Goal: Information Seeking & Learning: Check status

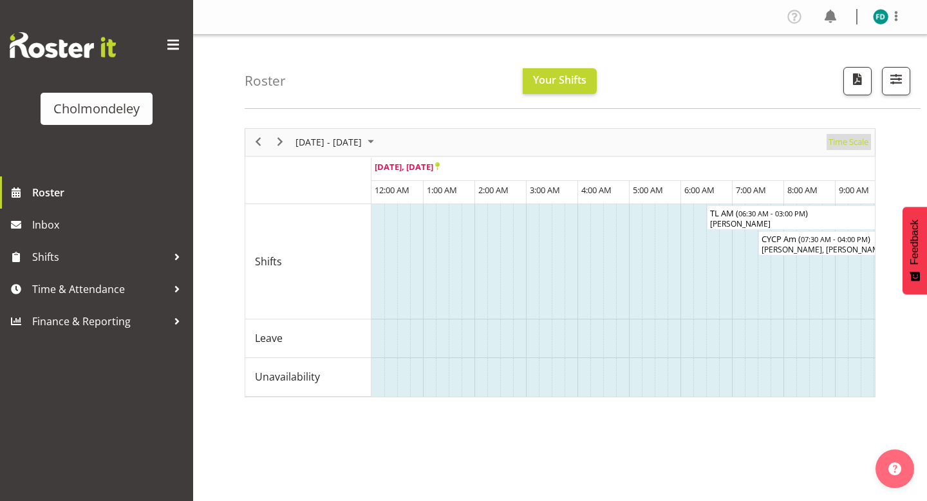
click at [855, 138] on span "Time Scale" at bounding box center [848, 142] width 42 height 16
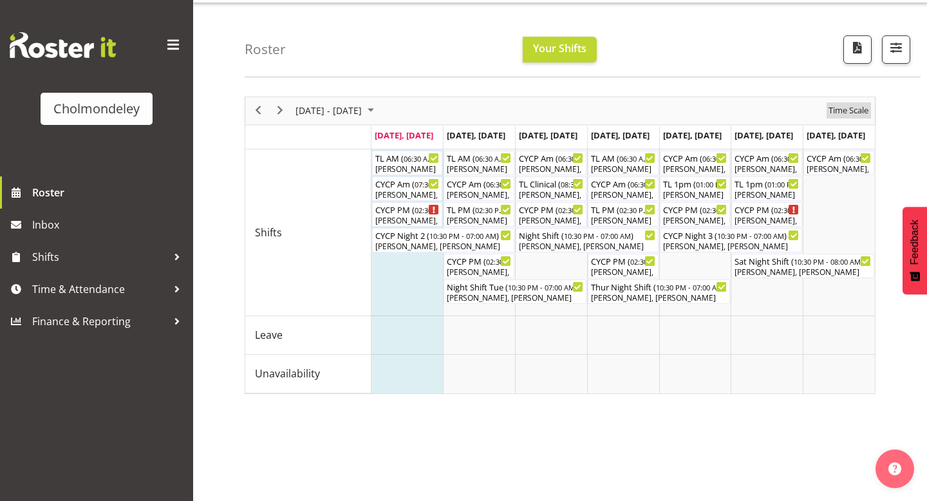
scroll to position [33, 0]
click at [278, 109] on span "Next" at bounding box center [279, 109] width 15 height 16
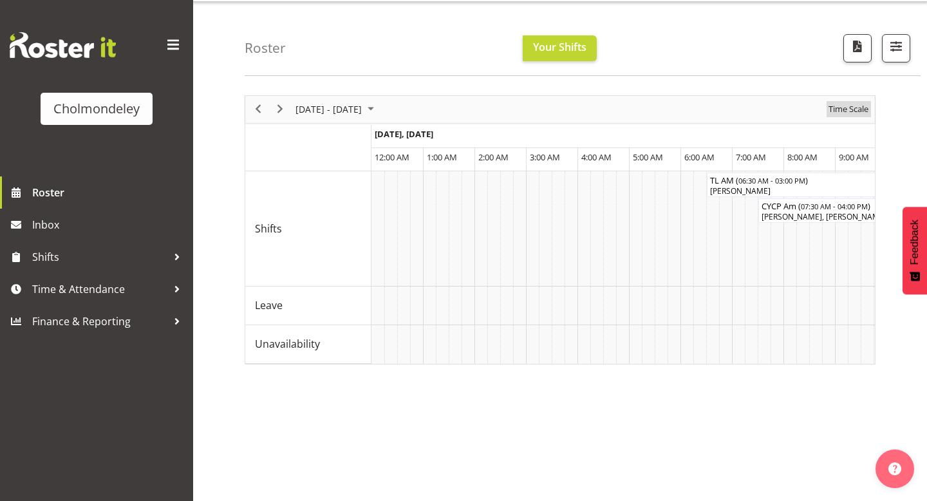
click at [835, 106] on span "Time Scale" at bounding box center [848, 109] width 42 height 16
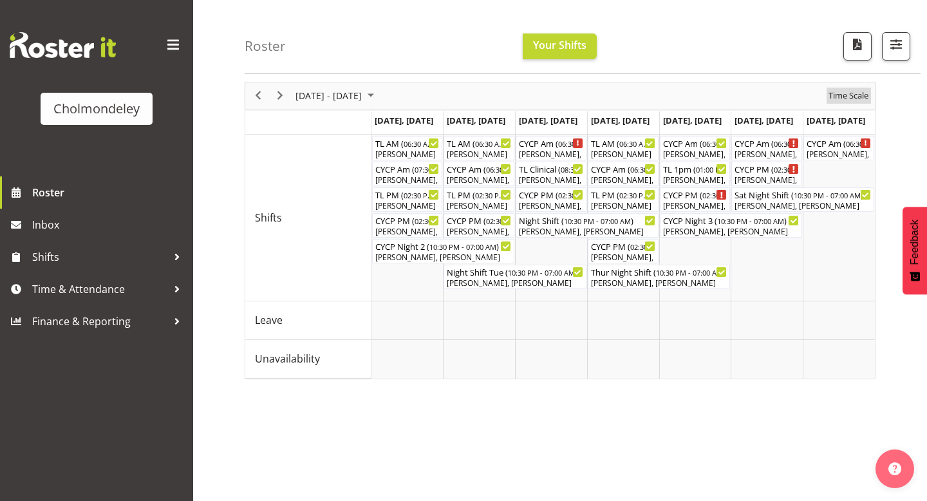
scroll to position [49, 0]
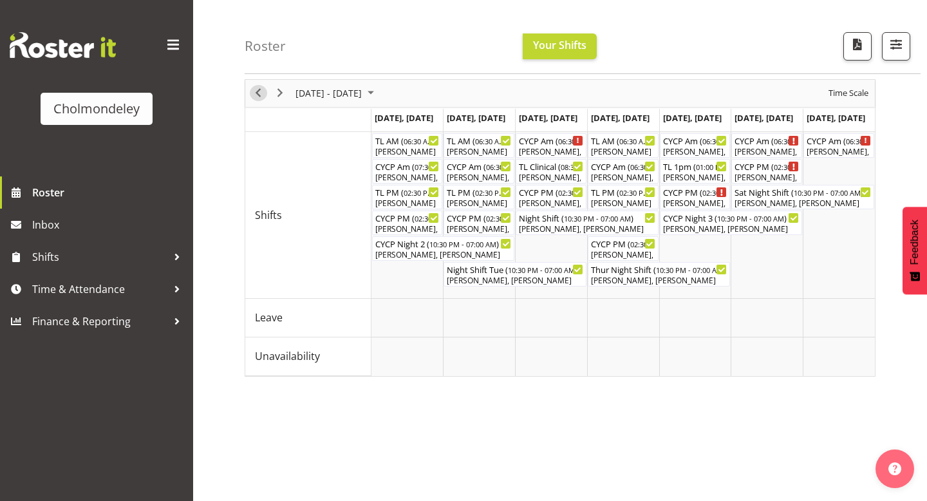
click at [252, 98] on span "Previous" at bounding box center [257, 93] width 15 height 16
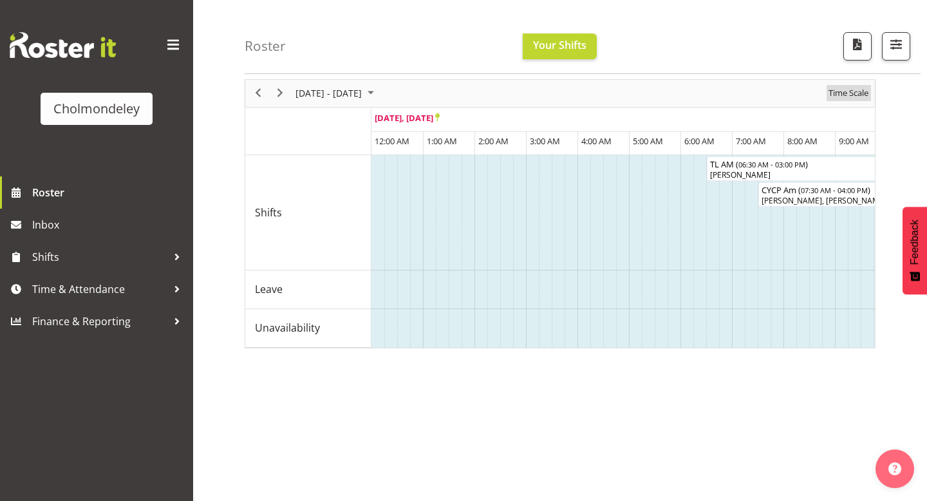
click at [832, 95] on span "Time Scale" at bounding box center [848, 93] width 42 height 16
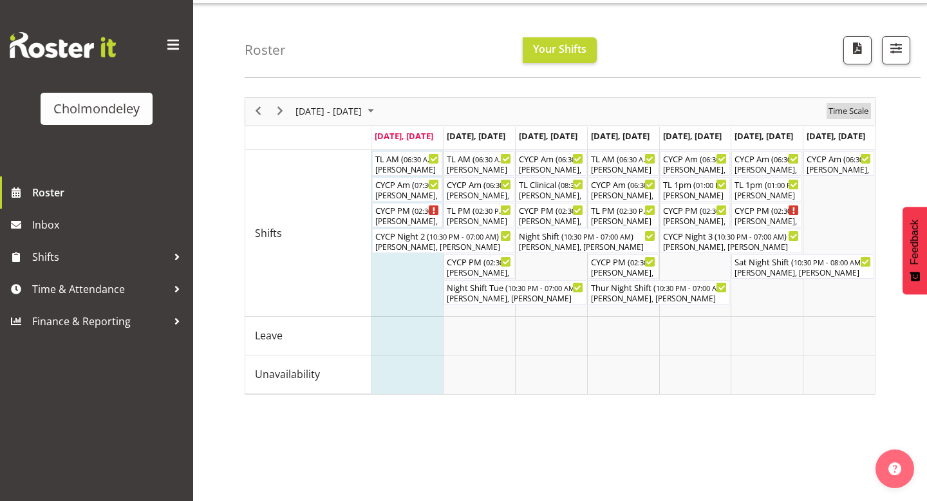
scroll to position [25, 0]
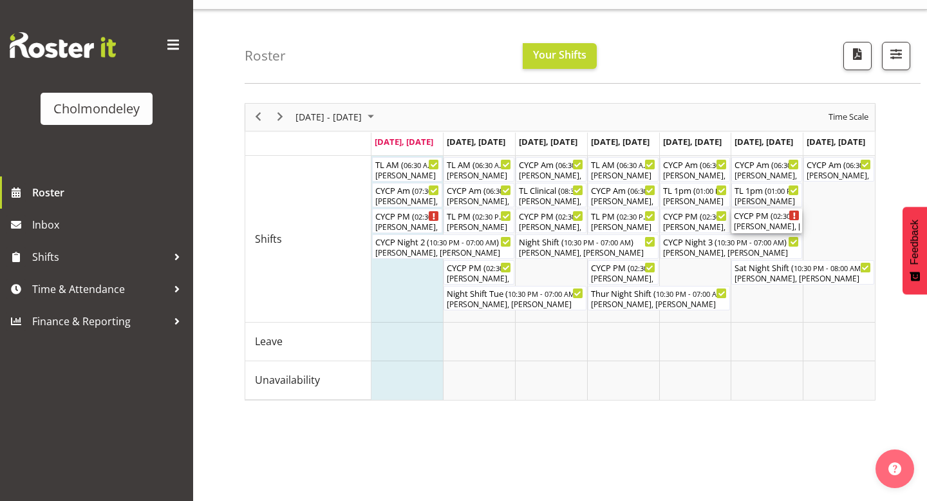
click at [771, 222] on div "[PERSON_NAME], [PERSON_NAME], [PERSON_NAME]" at bounding box center [767, 227] width 66 height 12
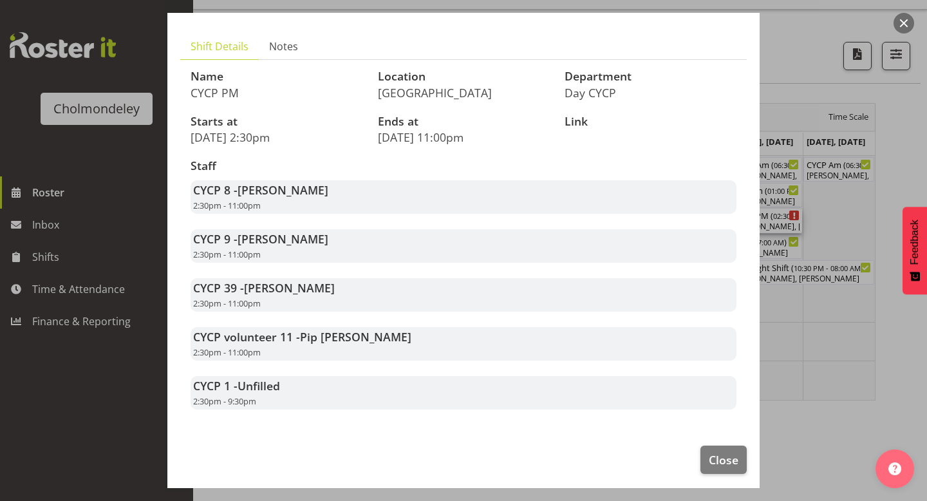
scroll to position [67, 0]
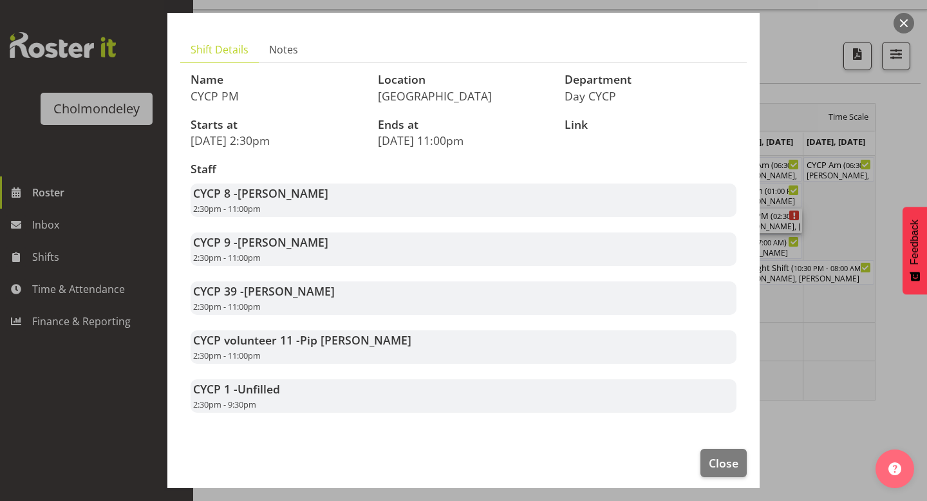
click at [902, 16] on button "button" at bounding box center [903, 23] width 21 height 21
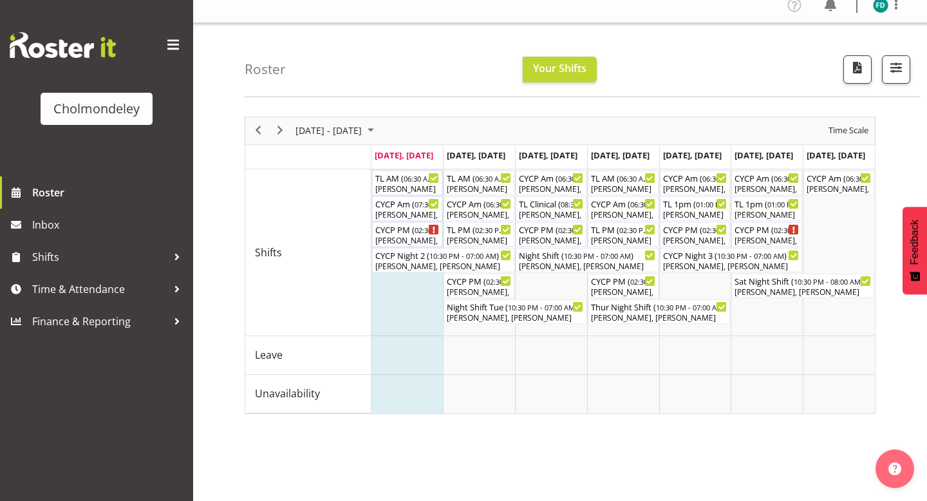
scroll to position [0, 0]
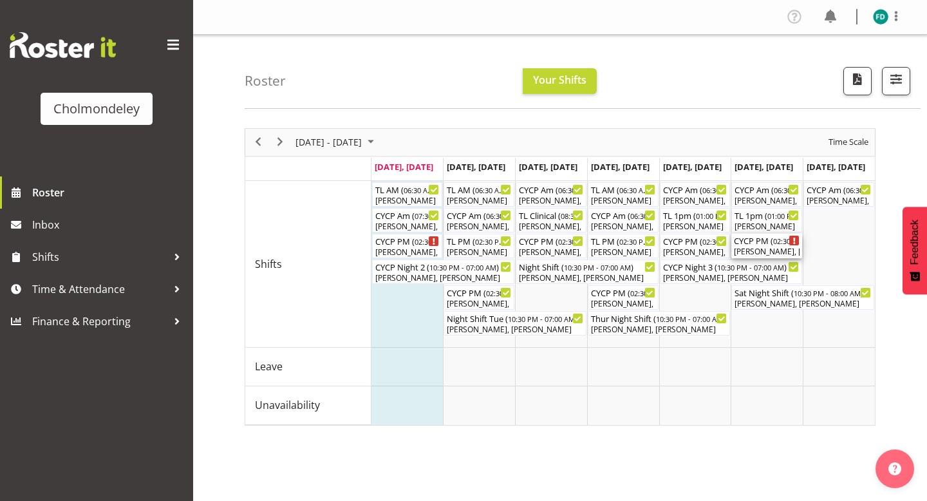
click at [756, 250] on div "[PERSON_NAME], [PERSON_NAME], [PERSON_NAME]" at bounding box center [767, 252] width 66 height 12
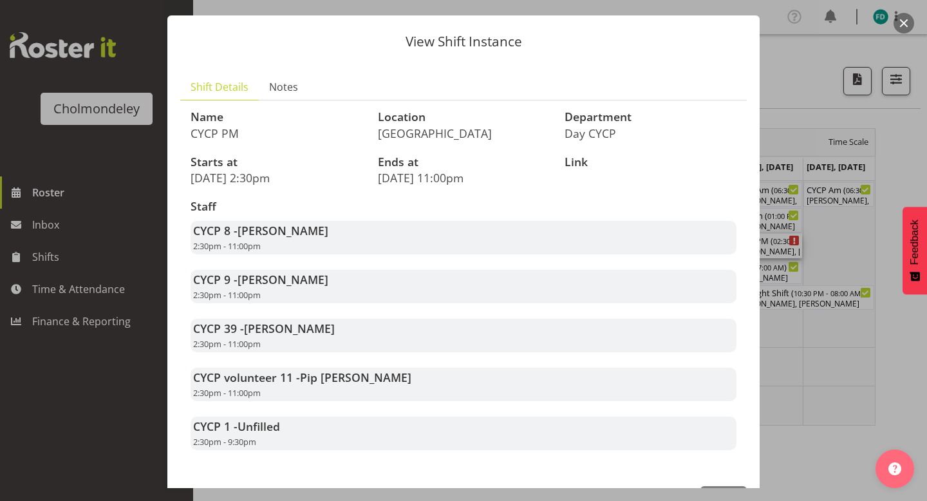
scroll to position [75, 0]
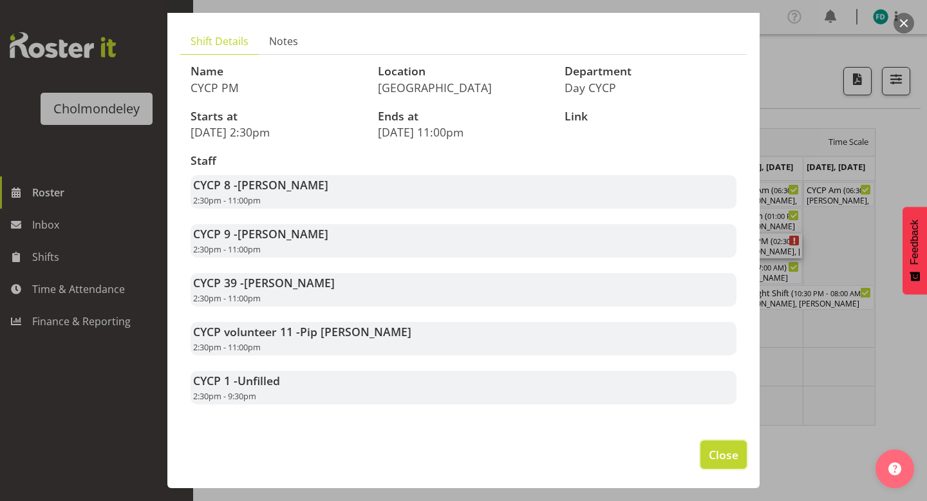
click at [727, 452] on span "Close" at bounding box center [723, 454] width 30 height 17
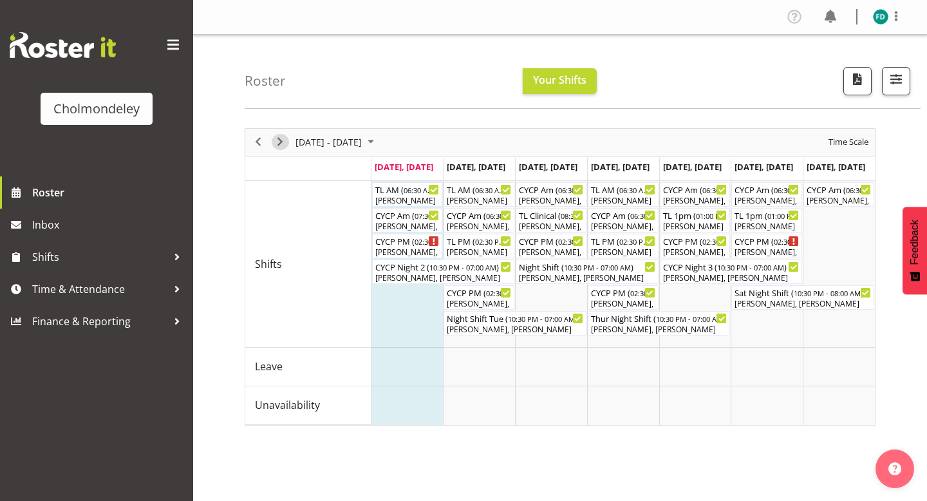
click at [275, 145] on span "Next" at bounding box center [279, 142] width 15 height 16
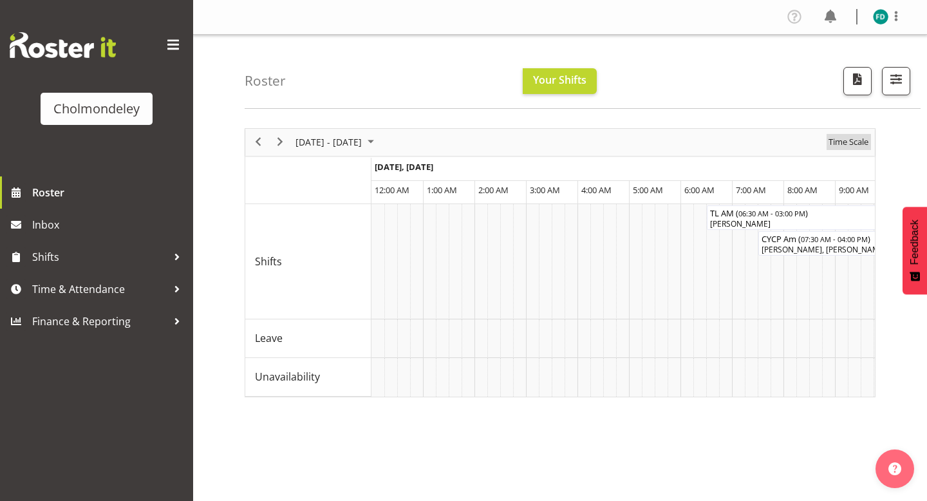
click at [838, 135] on span "Time Scale" at bounding box center [848, 142] width 42 height 16
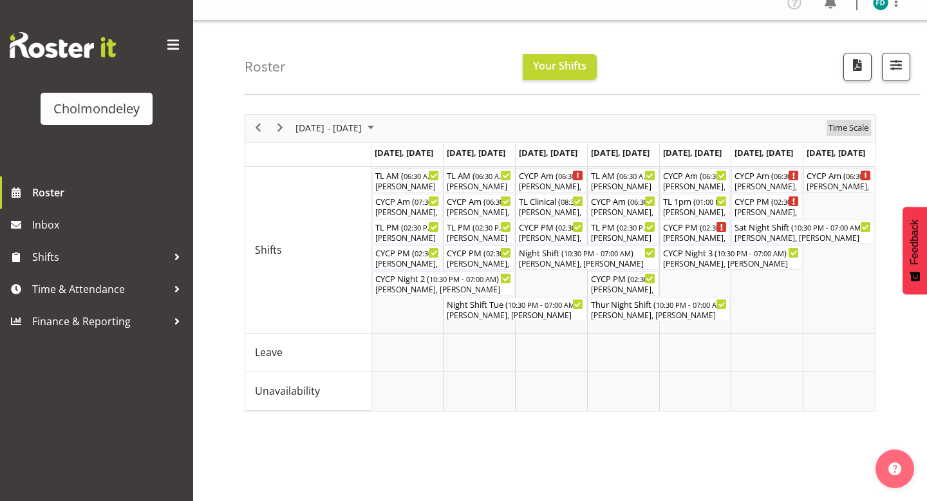
scroll to position [14, 0]
click at [692, 234] on div "[PERSON_NAME], [PERSON_NAME]" at bounding box center [695, 238] width 66 height 12
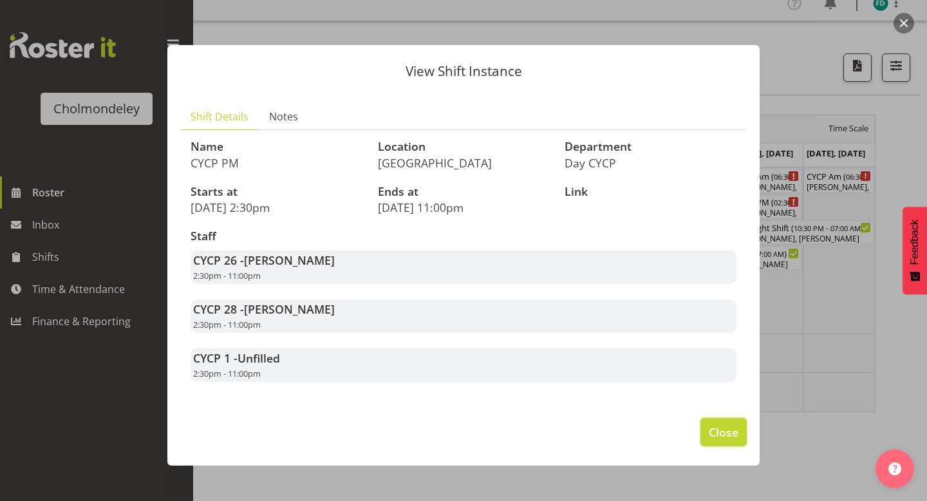
click at [708, 432] on span "Close" at bounding box center [723, 431] width 30 height 17
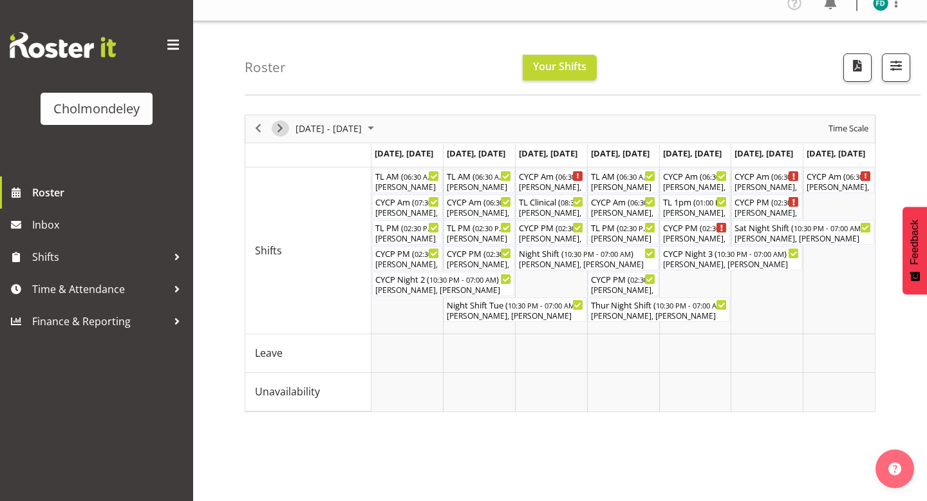
click at [281, 133] on span "Next" at bounding box center [279, 128] width 15 height 16
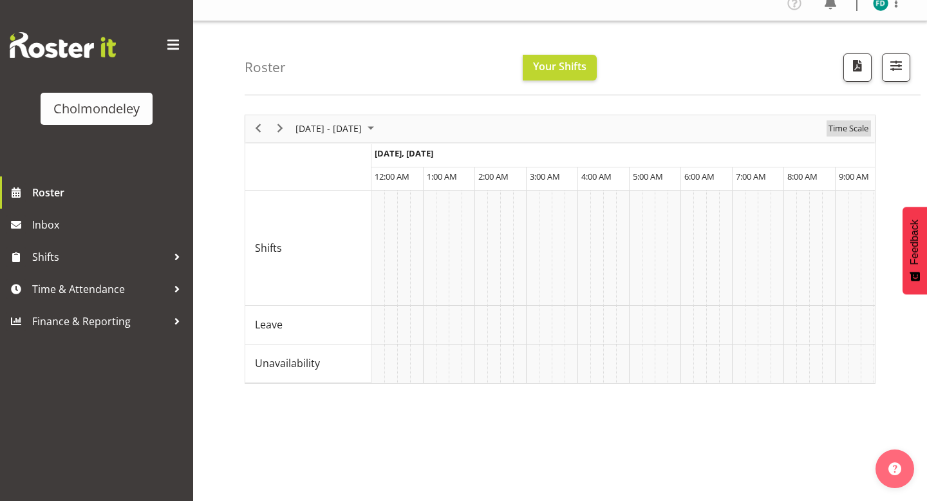
click at [848, 134] on span "Time Scale" at bounding box center [848, 128] width 42 height 16
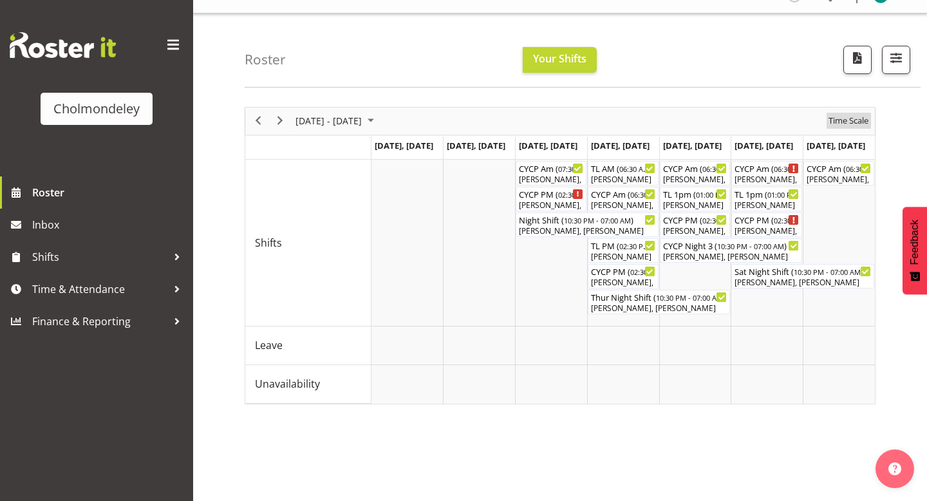
scroll to position [19, 0]
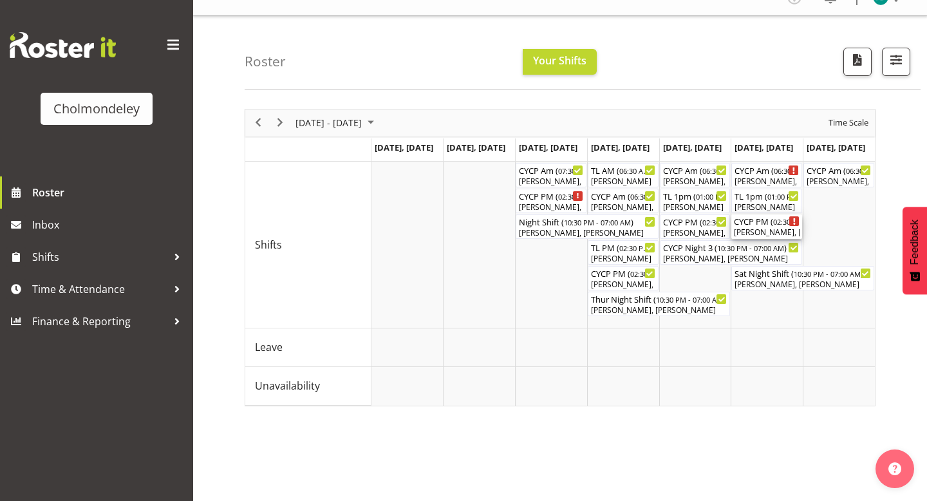
click at [763, 223] on div "CYCP PM ( 02:30 PM - 11:00 PM )" at bounding box center [767, 220] width 66 height 13
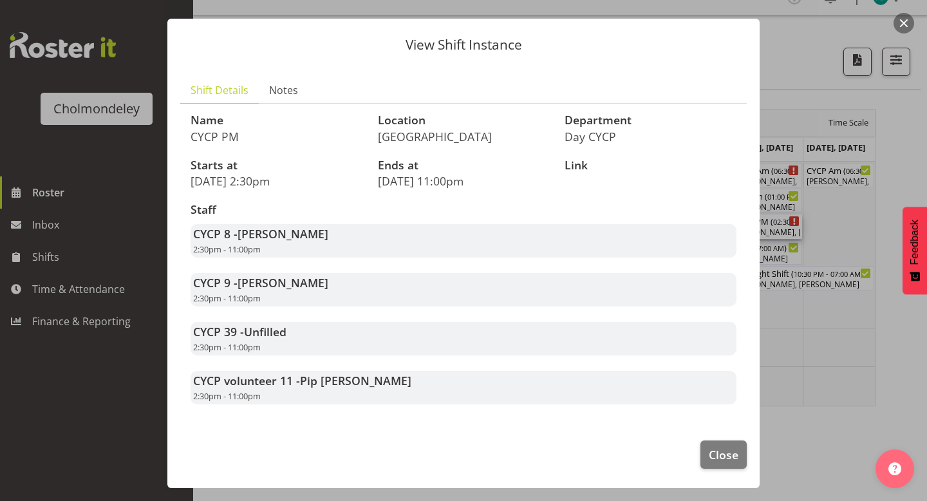
scroll to position [0, 0]
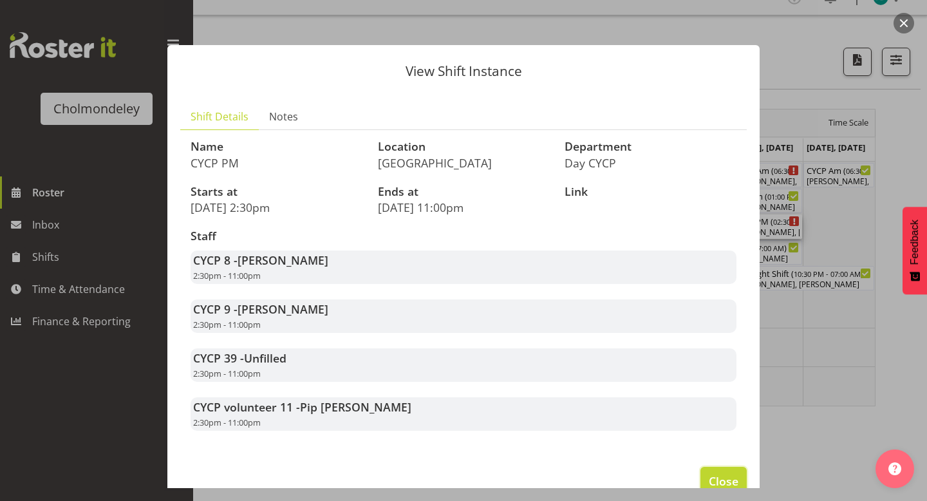
click at [723, 476] on span "Close" at bounding box center [723, 480] width 30 height 17
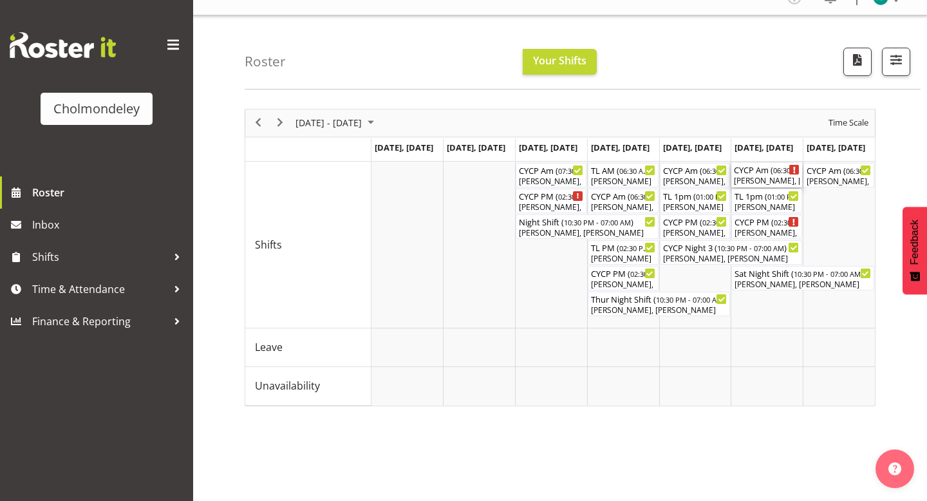
click at [759, 176] on div "[PERSON_NAME], [PERSON_NAME], [PERSON_NAME], [PERSON_NAME]" at bounding box center [767, 181] width 66 height 12
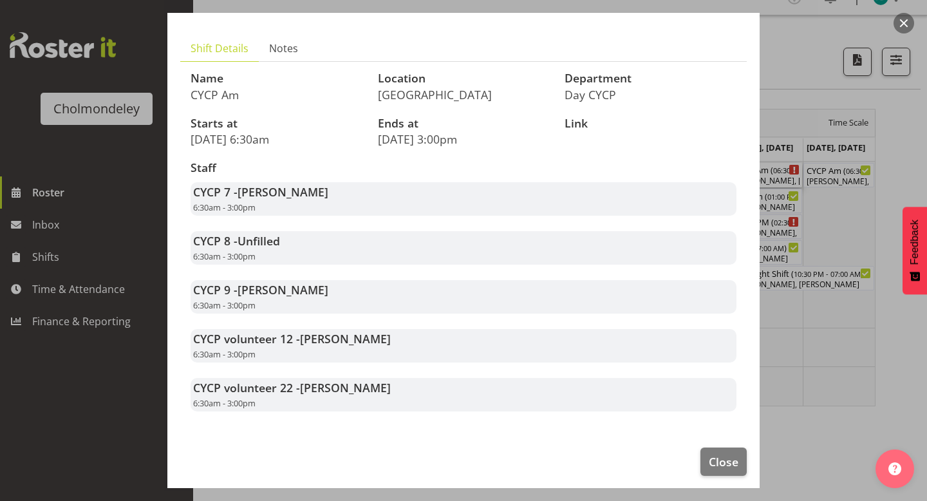
scroll to position [75, 0]
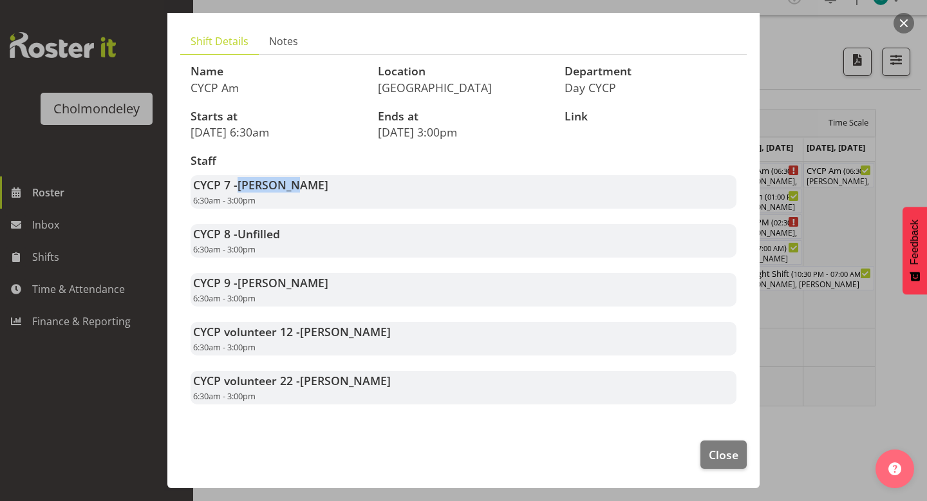
drag, startPoint x: 243, startPoint y: 183, endPoint x: 294, endPoint y: 185, distance: 50.9
click at [294, 185] on span "[PERSON_NAME]" at bounding box center [282, 184] width 91 height 15
click at [488, 262] on div "Staff CYCP 7 - [PERSON_NAME] 6:30am - 3:00pm CYCP 8 - Unfilled 6:30am - 3:00pm …" at bounding box center [463, 279] width 561 height 265
click at [722, 463] on button "Close" at bounding box center [723, 454] width 46 height 28
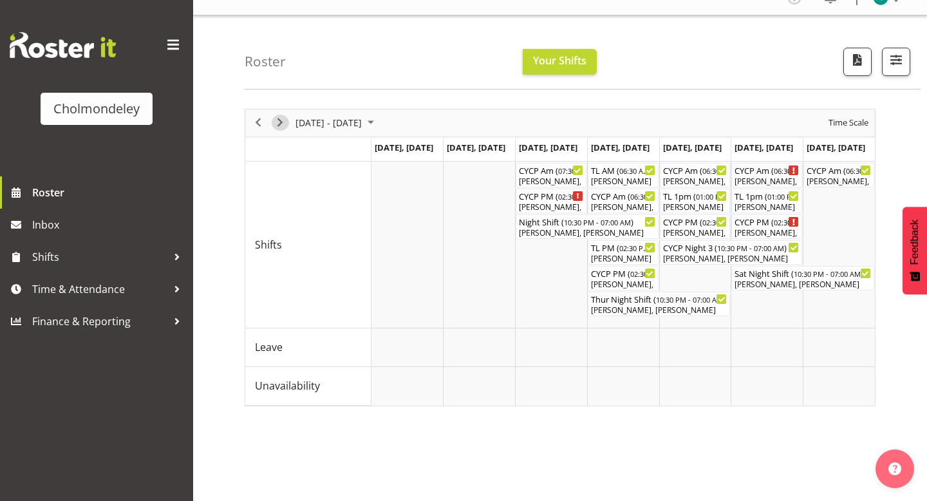
click at [285, 119] on span "Next" at bounding box center [279, 123] width 15 height 16
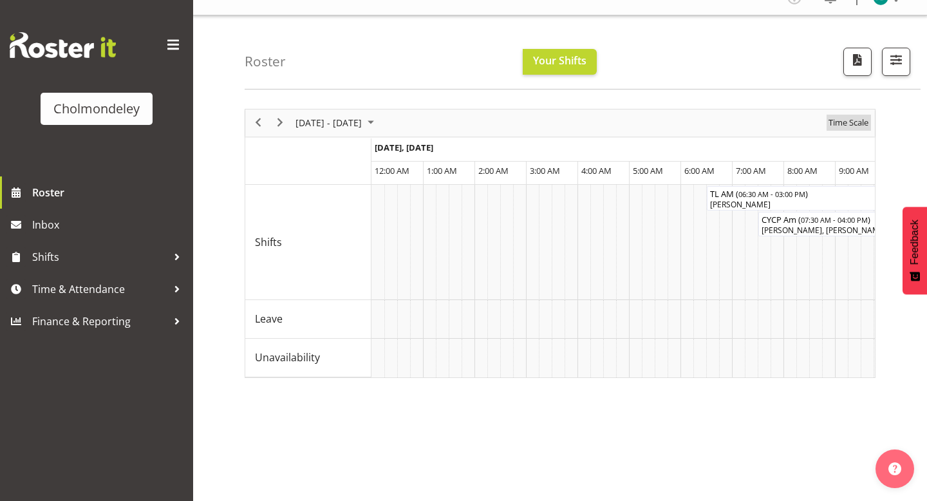
click at [839, 120] on span "Time Scale" at bounding box center [848, 123] width 42 height 16
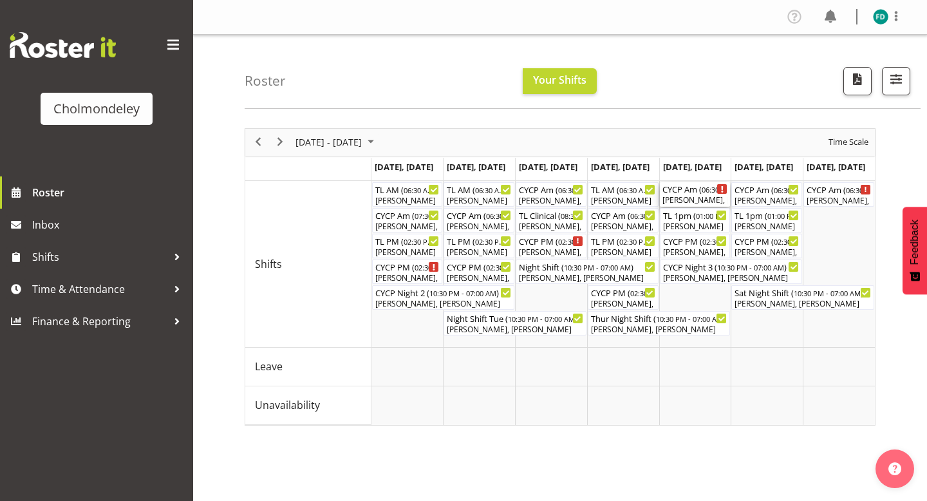
click at [688, 201] on div "[PERSON_NAME], [PERSON_NAME], [PERSON_NAME]" at bounding box center [695, 200] width 66 height 12
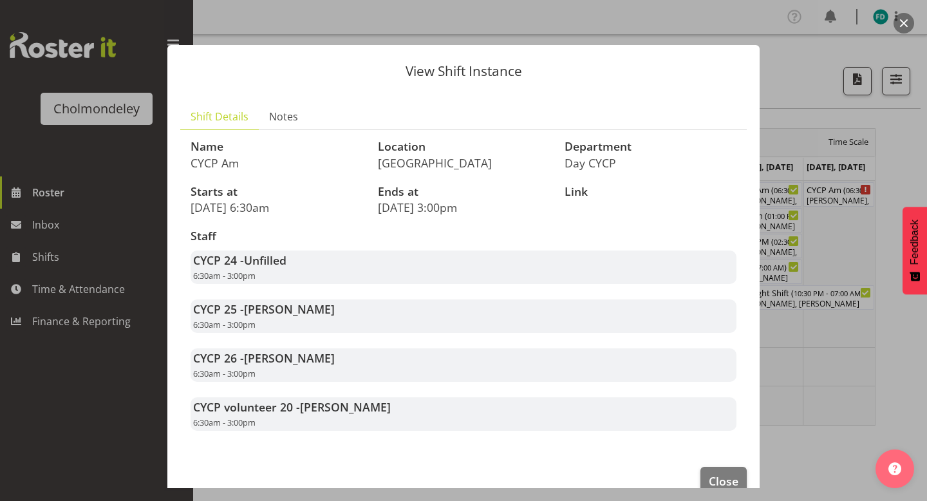
scroll to position [26, 0]
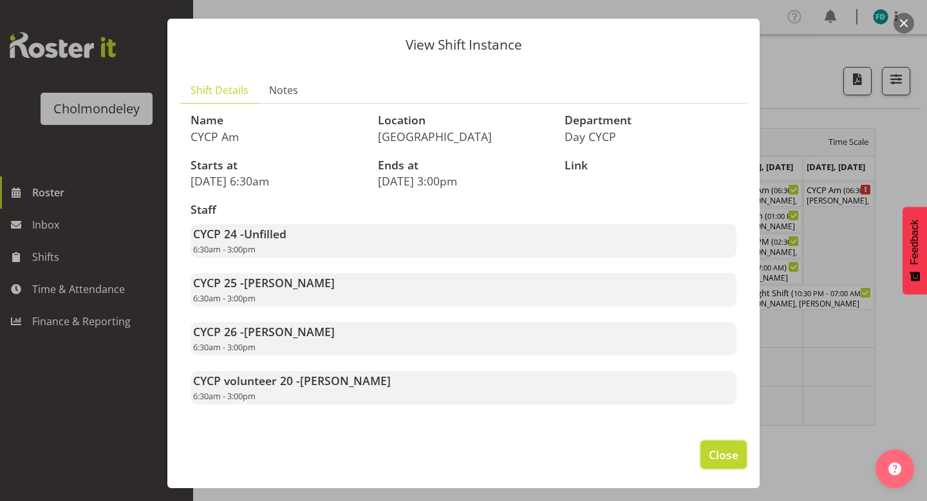
click at [743, 448] on button "Close" at bounding box center [723, 454] width 46 height 28
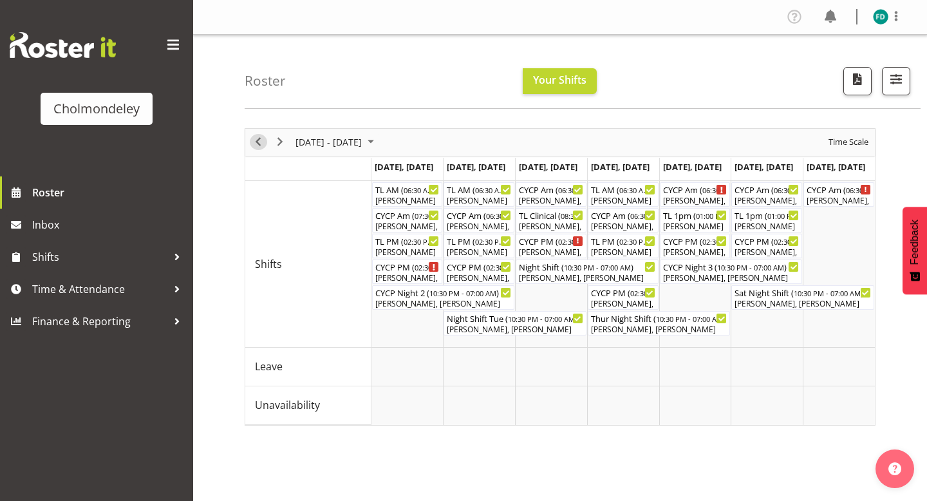
click at [261, 144] on span "Previous" at bounding box center [257, 142] width 15 height 16
click at [0, 0] on div "Timeline Week of October 13, 2025" at bounding box center [0, 0] width 0 height 0
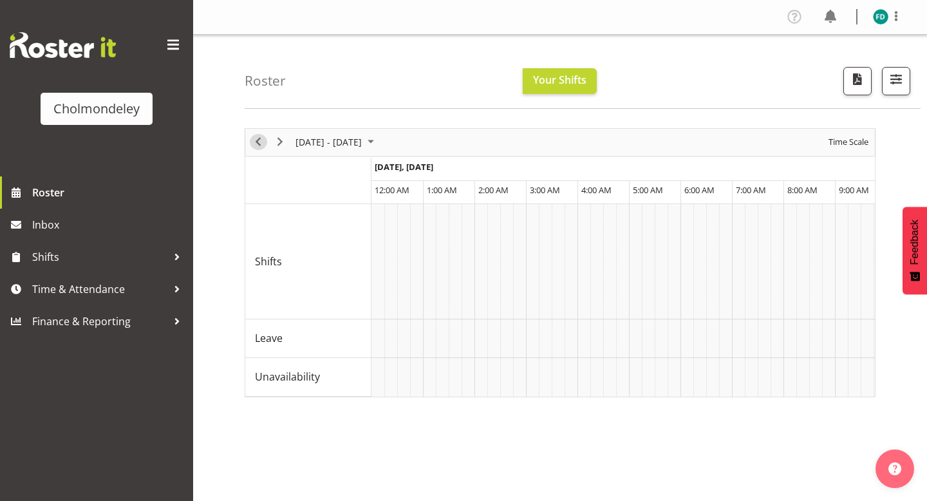
click at [261, 144] on span "Previous" at bounding box center [257, 142] width 15 height 16
click at [851, 142] on span "Time Scale" at bounding box center [848, 142] width 42 height 16
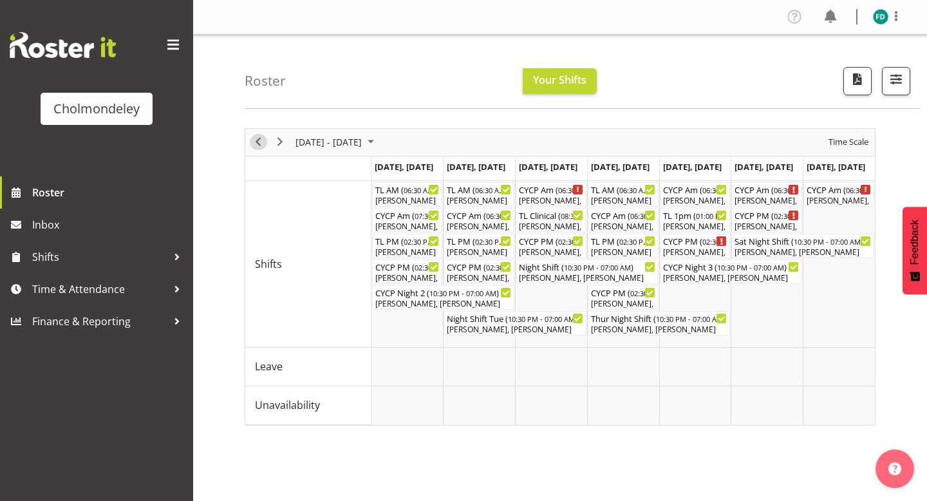
click at [257, 143] on span "Previous" at bounding box center [257, 142] width 15 height 16
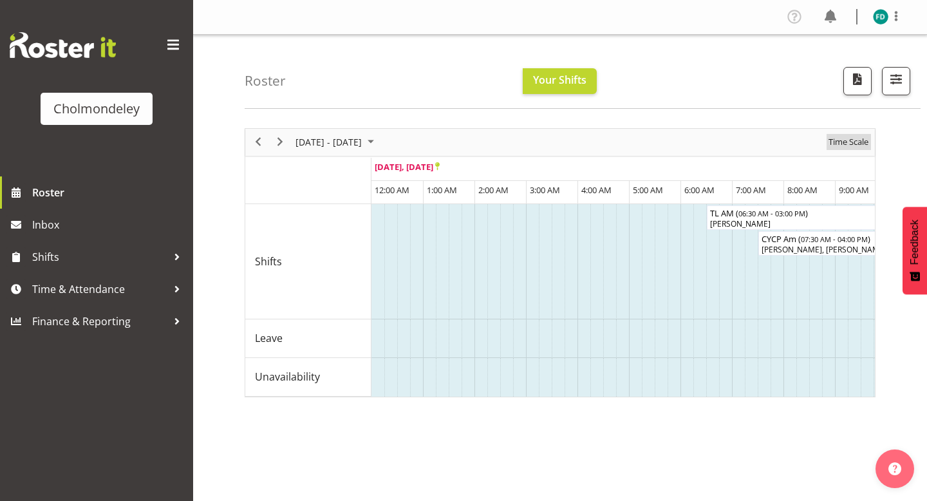
click at [847, 141] on span "Time Scale" at bounding box center [848, 142] width 42 height 16
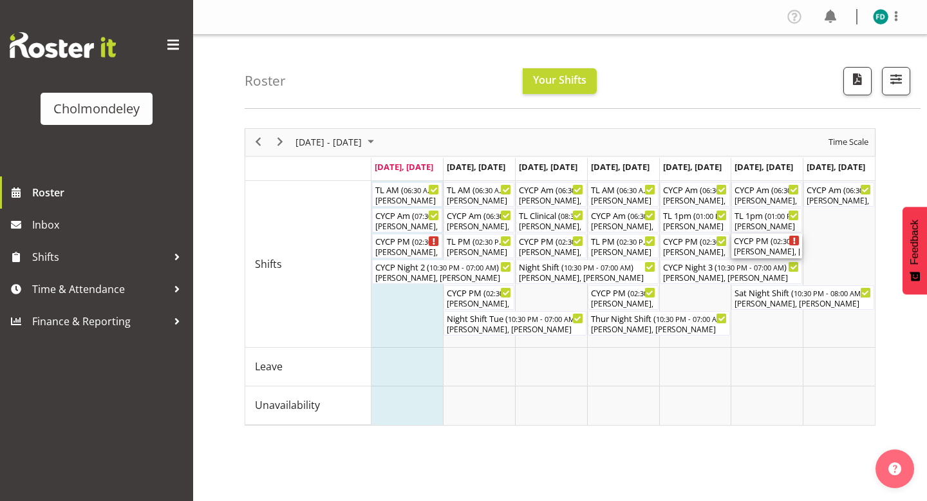
click at [754, 244] on div "CYCP PM ( 02:30 PM - 11:00 PM )" at bounding box center [767, 240] width 66 height 13
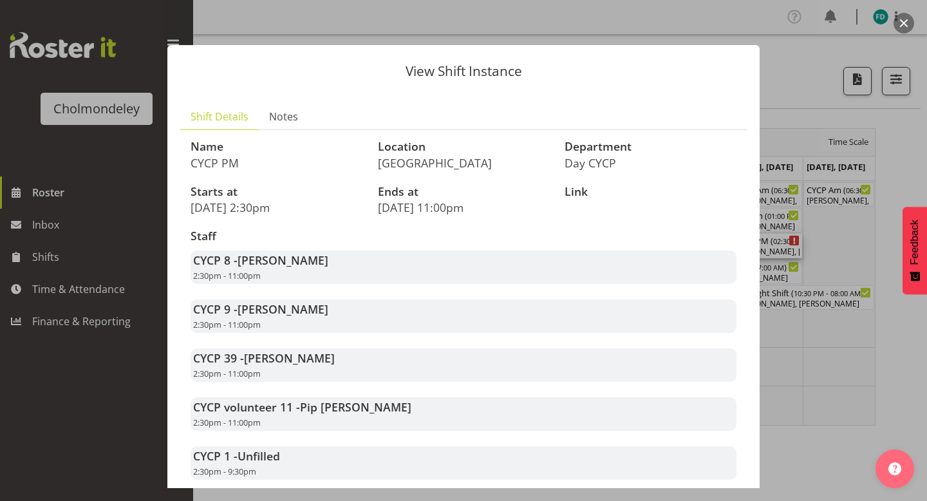
scroll to position [23, 0]
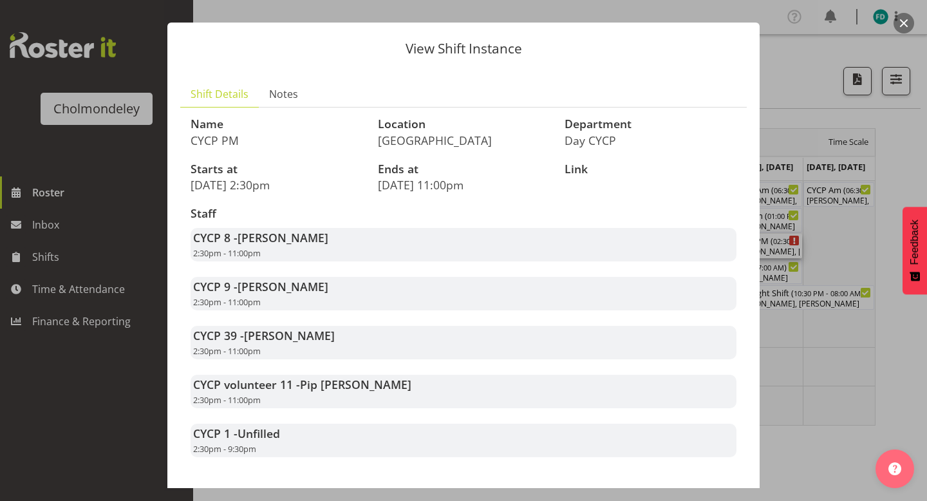
click at [868, 88] on div at bounding box center [463, 250] width 927 height 501
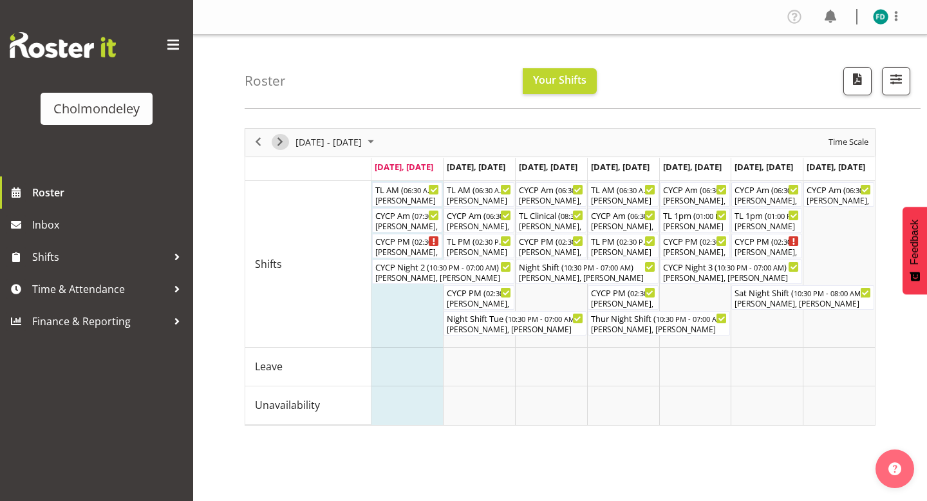
click at [282, 134] on span "Next" at bounding box center [279, 142] width 15 height 16
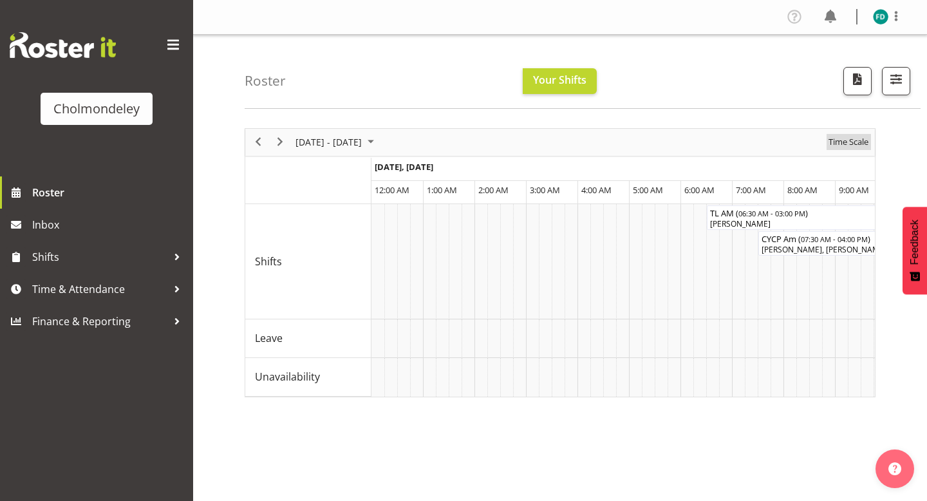
click at [838, 142] on span "Time Scale" at bounding box center [848, 142] width 42 height 16
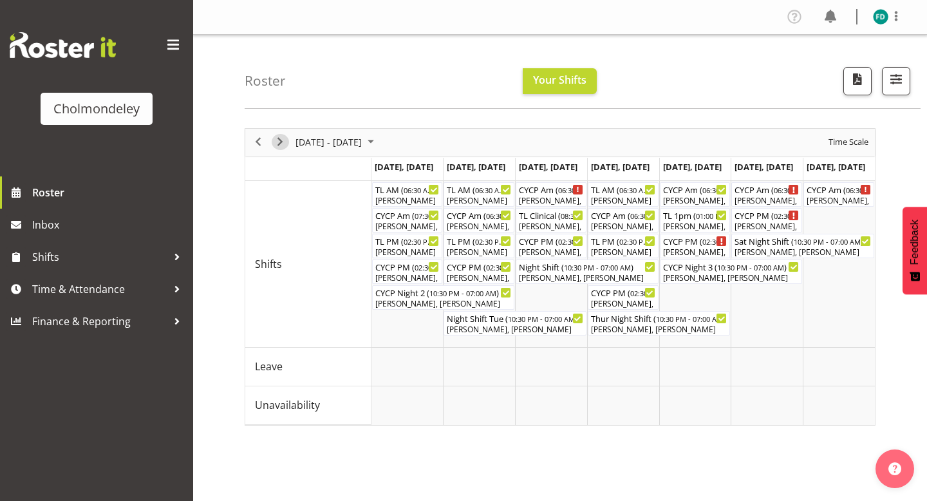
click at [280, 142] on span "Next" at bounding box center [279, 142] width 15 height 16
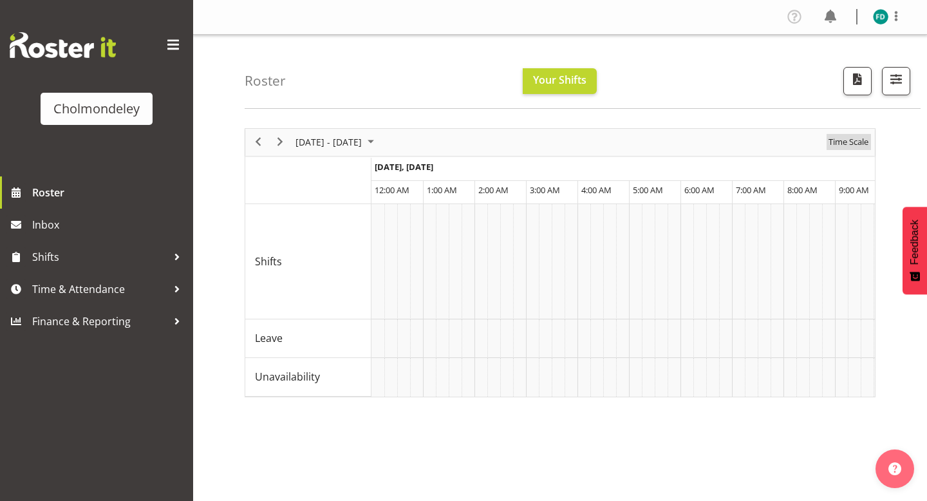
click at [835, 138] on span "Time Scale" at bounding box center [848, 142] width 42 height 16
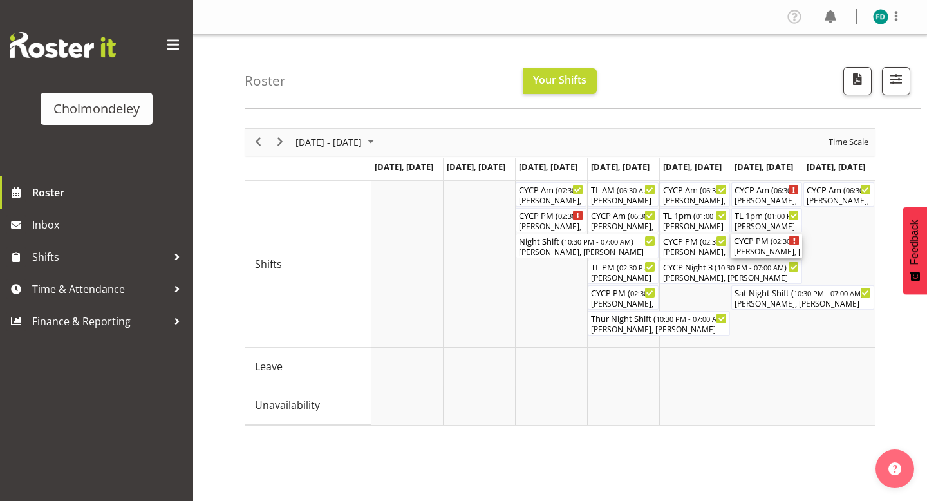
click at [757, 248] on div "[PERSON_NAME], [PERSON_NAME]" at bounding box center [767, 252] width 66 height 12
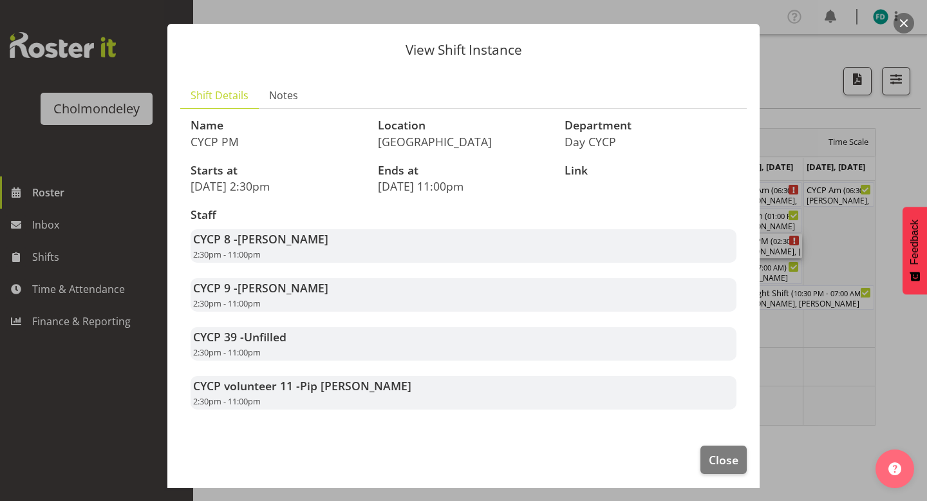
scroll to position [17, 0]
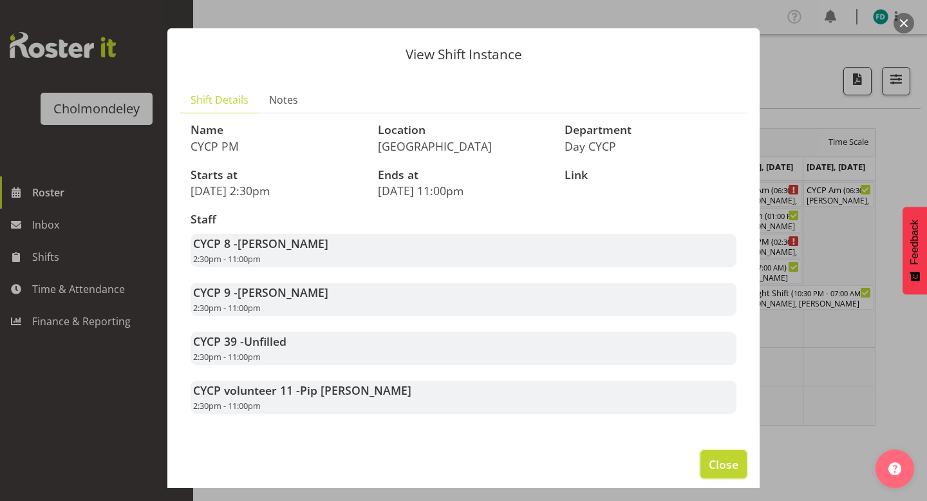
click at [720, 476] on button "Close" at bounding box center [723, 464] width 46 height 28
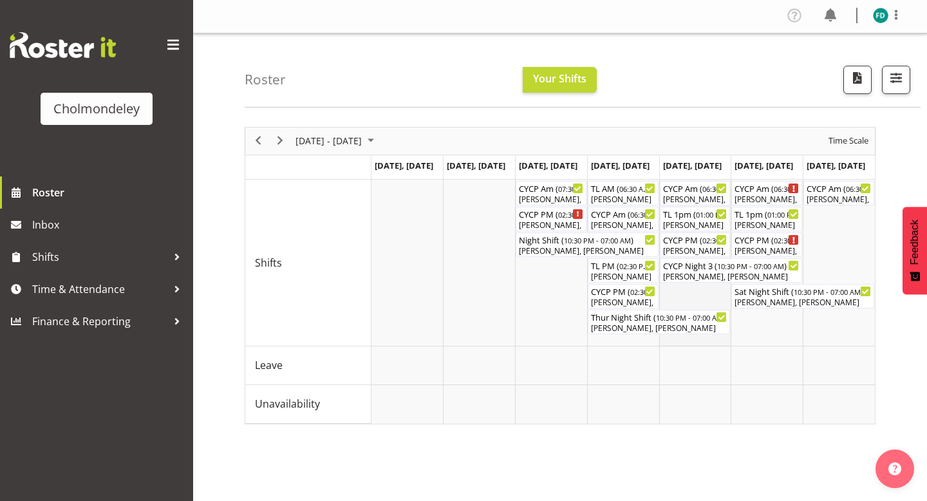
scroll to position [0, 0]
click at [282, 136] on span "Next" at bounding box center [279, 142] width 15 height 16
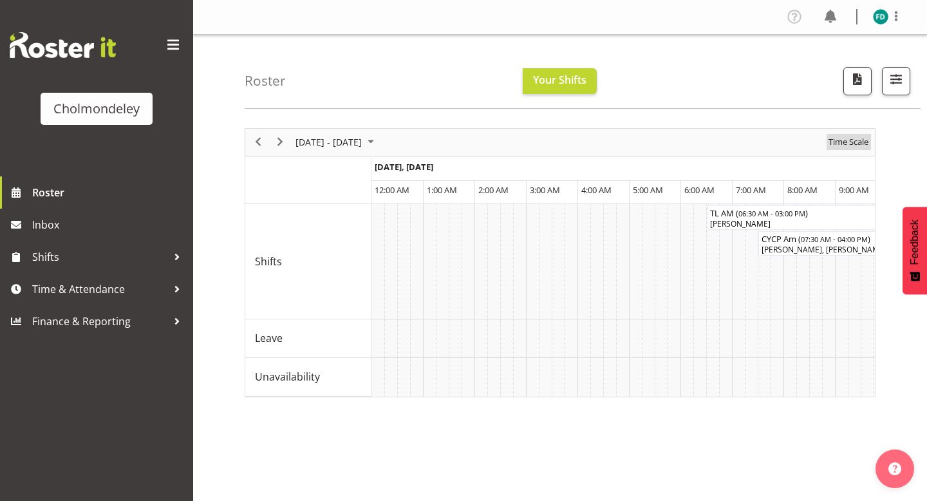
click at [830, 143] on span "Time Scale" at bounding box center [848, 142] width 42 height 16
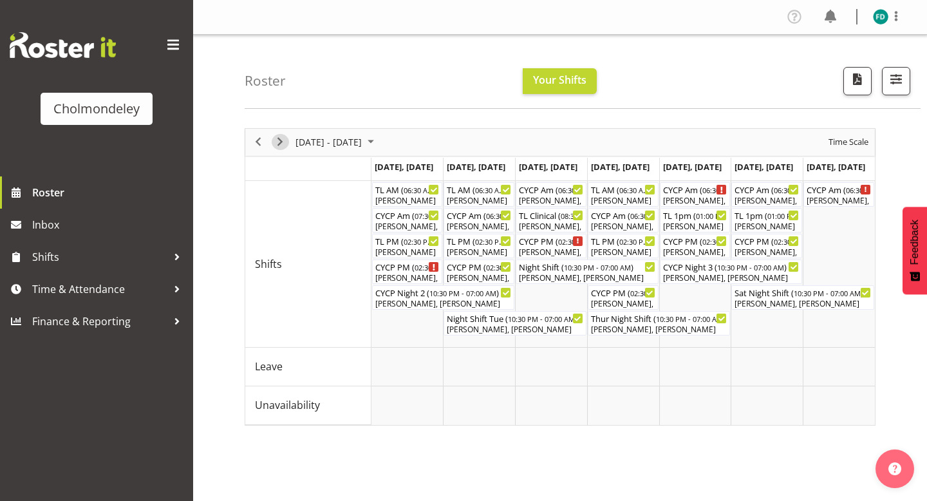
click at [280, 140] on span "Next" at bounding box center [279, 142] width 15 height 16
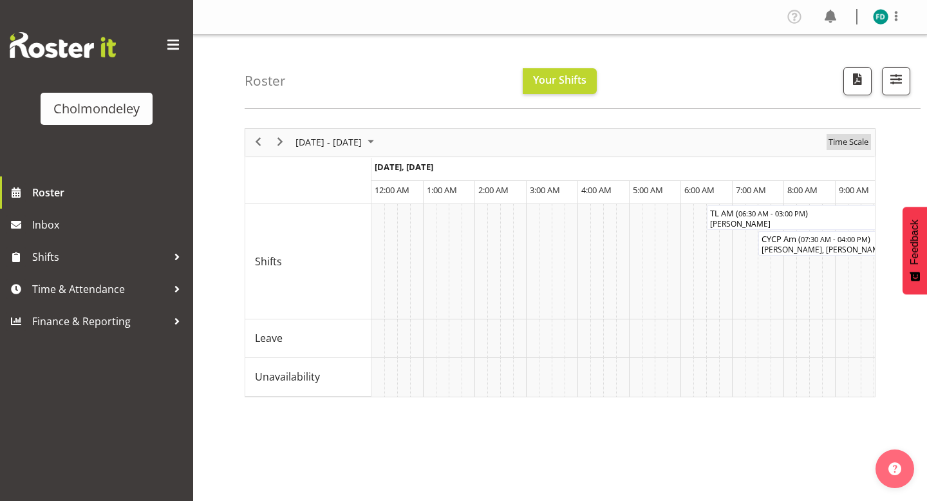
click at [848, 142] on span "Time Scale" at bounding box center [848, 142] width 42 height 16
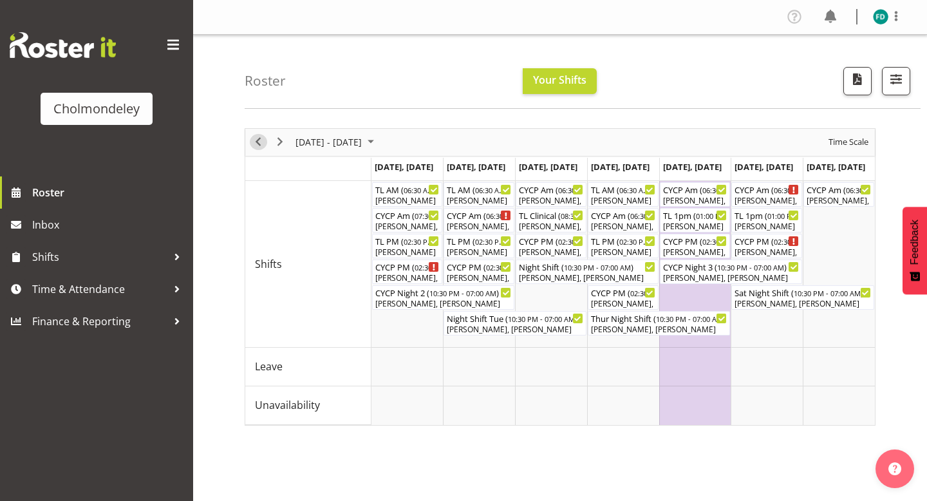
click at [261, 135] on span "Previous" at bounding box center [257, 142] width 15 height 16
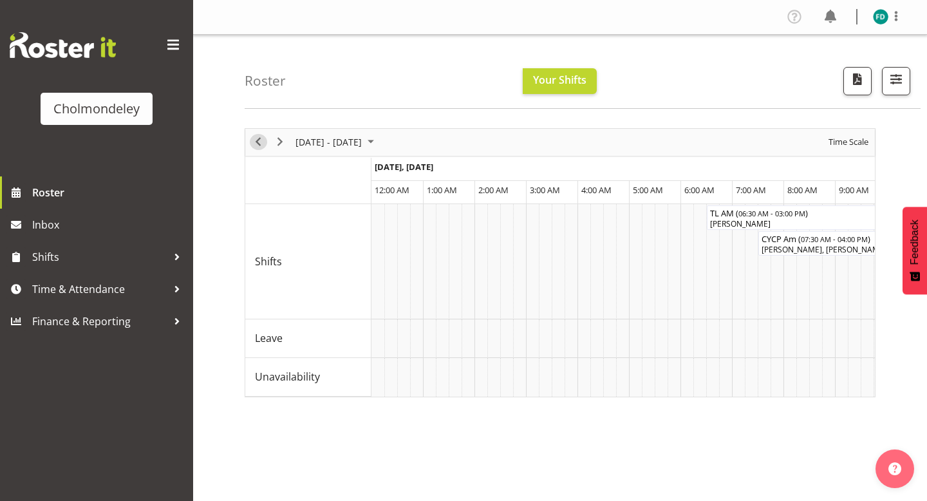
click at [266, 142] on button "Previous" at bounding box center [258, 142] width 17 height 16
click at [834, 143] on span "Time Scale" at bounding box center [848, 142] width 42 height 16
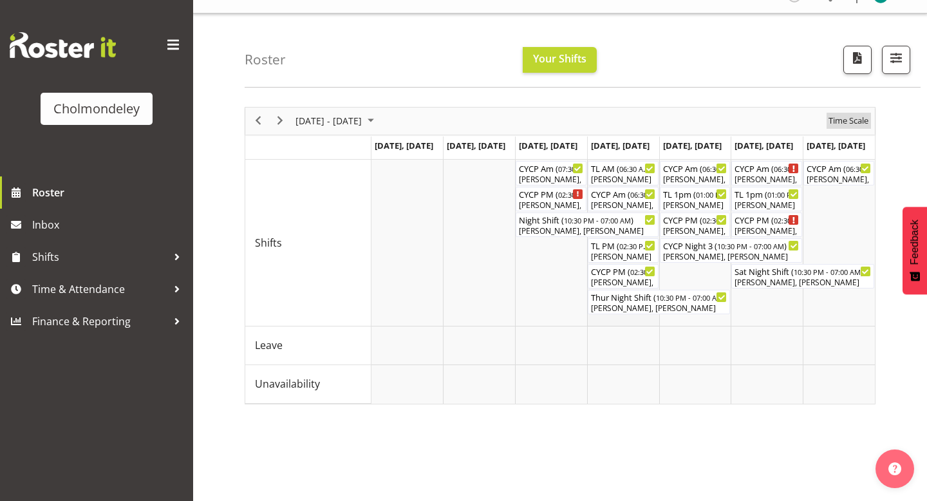
scroll to position [23, 0]
click at [777, 219] on span "02:30 PM - 11:00 PM" at bounding box center [806, 218] width 67 height 10
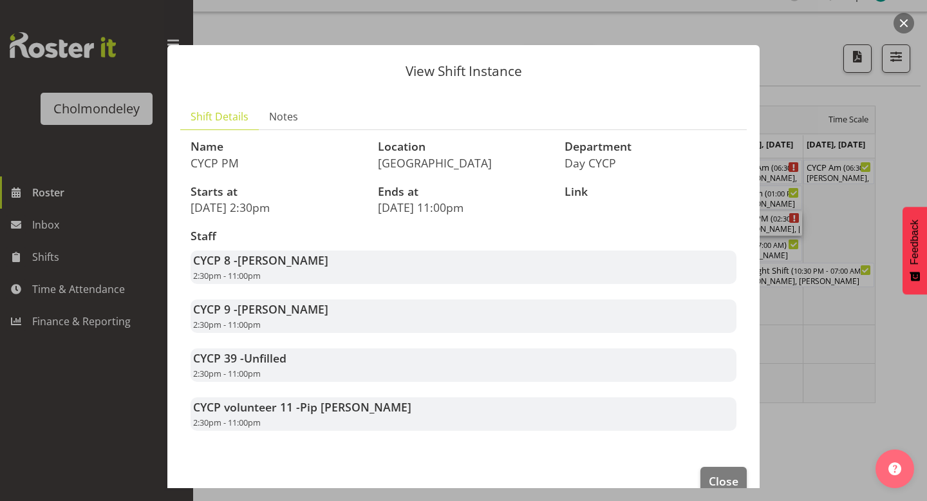
scroll to position [26, 0]
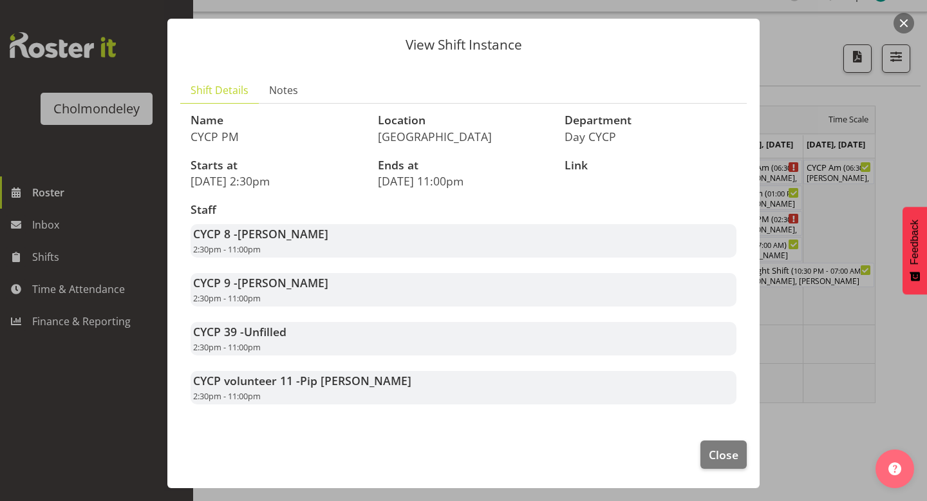
drag, startPoint x: 238, startPoint y: 234, endPoint x: 347, endPoint y: 235, distance: 108.8
click at [347, 235] on div "CYCP 8 - [PERSON_NAME] 2:30pm - 11:00pm" at bounding box center [463, 240] width 546 height 33
click at [351, 236] on div "CYCP 8 - [PERSON_NAME] 2:30pm - 11:00pm" at bounding box center [463, 240] width 546 height 33
click at [902, 21] on button "button" at bounding box center [903, 23] width 21 height 21
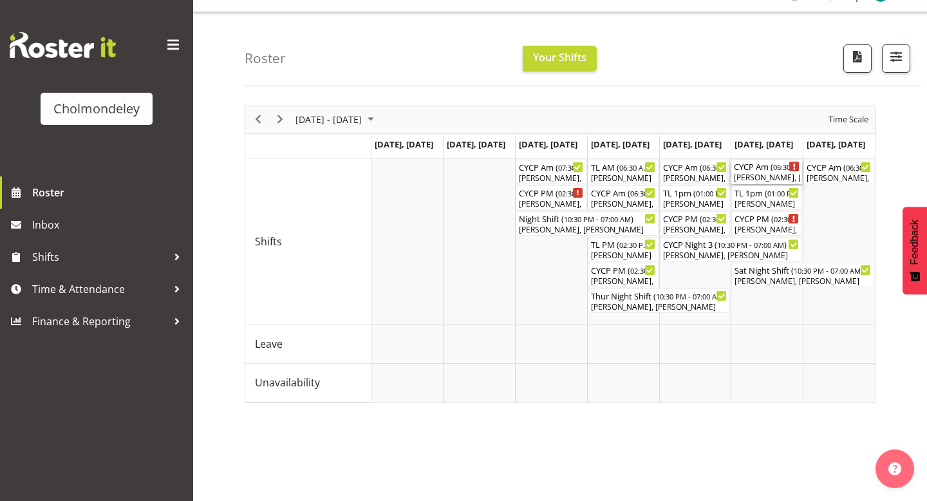
click at [754, 172] on div "[PERSON_NAME], [PERSON_NAME], [PERSON_NAME], [PERSON_NAME]" at bounding box center [767, 178] width 66 height 12
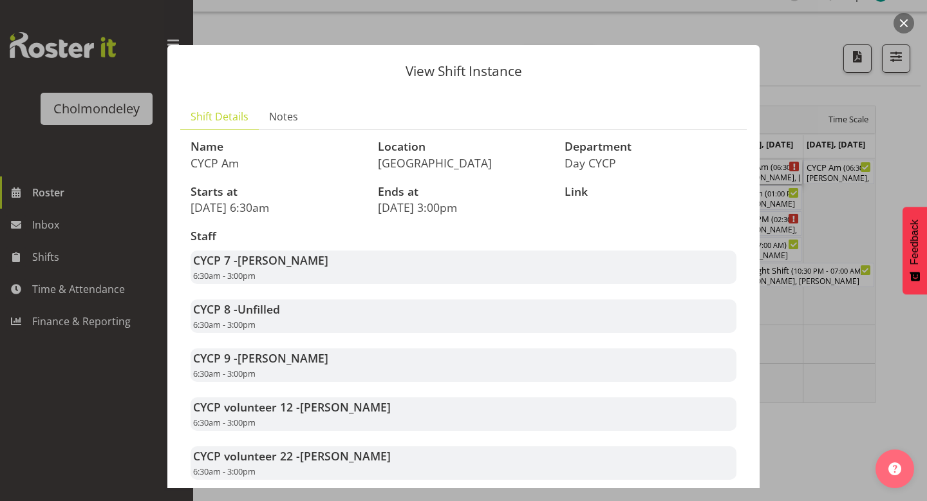
scroll to position [75, 0]
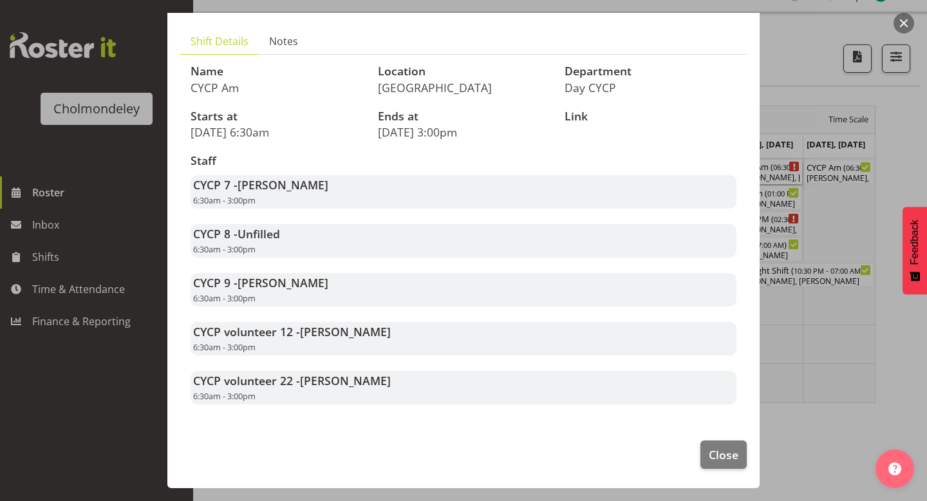
click at [908, 24] on button "button" at bounding box center [903, 23] width 21 height 21
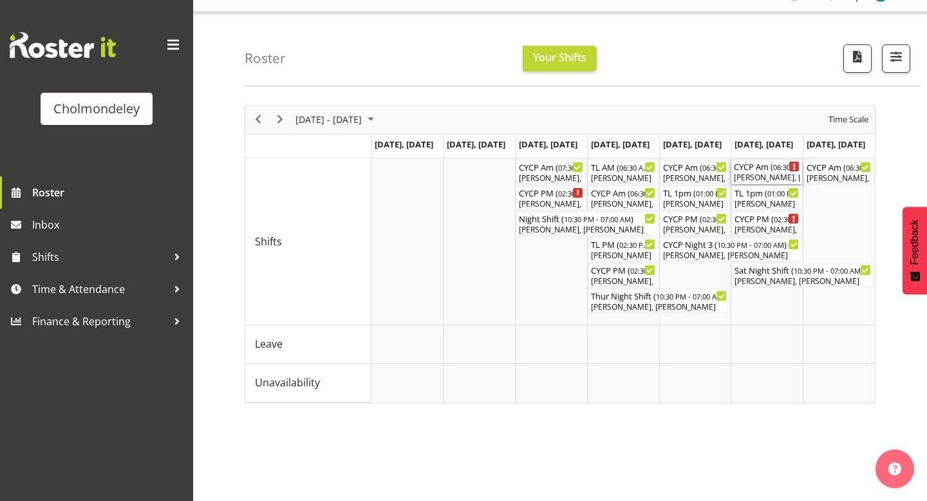
click at [759, 165] on div "CYCP Am ( 06:30 AM - 03:00 PM )" at bounding box center [767, 166] width 66 height 13
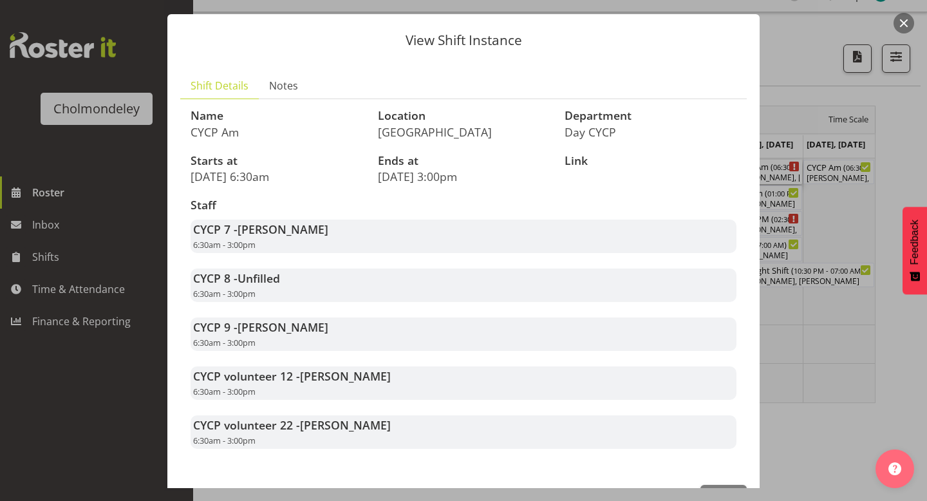
scroll to position [36, 0]
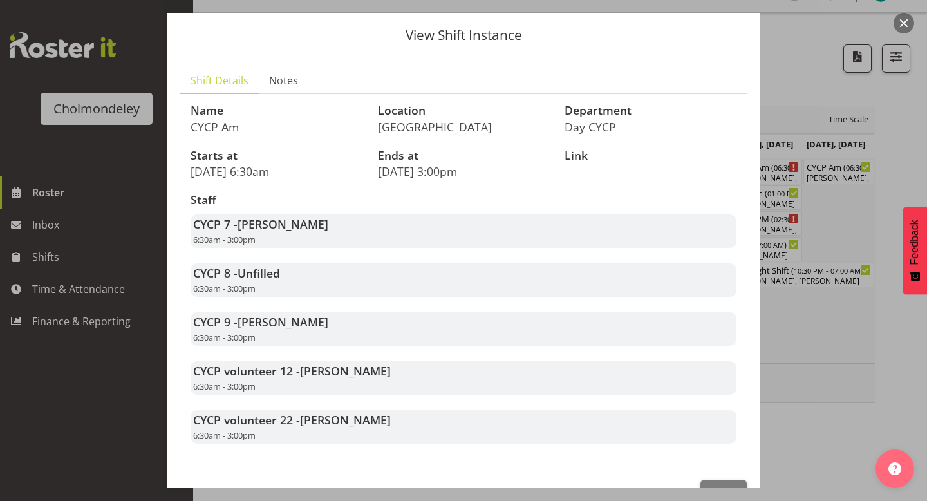
click at [900, 15] on button "button" at bounding box center [903, 23] width 21 height 21
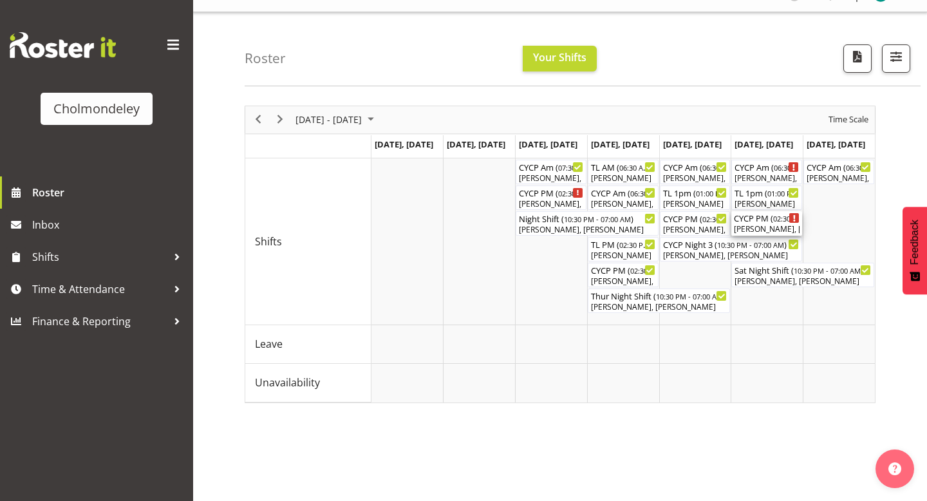
click at [768, 213] on div "CYCP PM ( 02:30 PM - 11:00 PM )" at bounding box center [767, 217] width 66 height 13
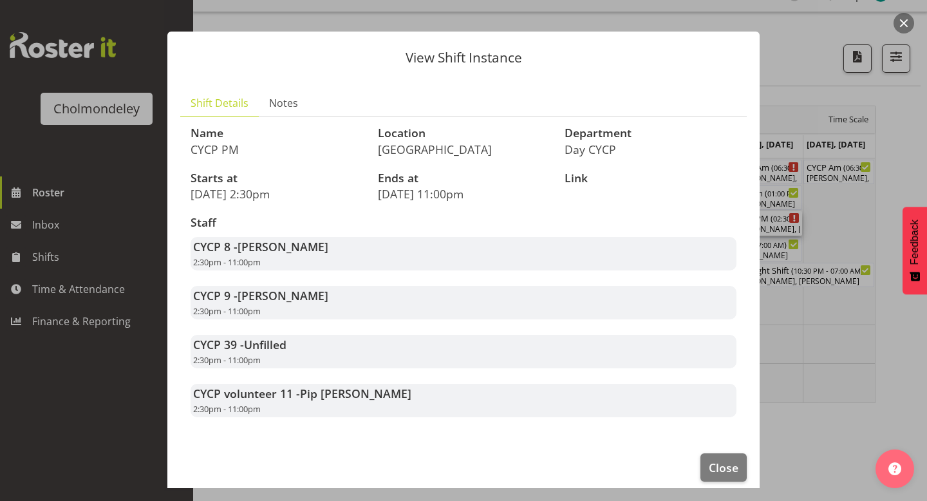
scroll to position [24, 0]
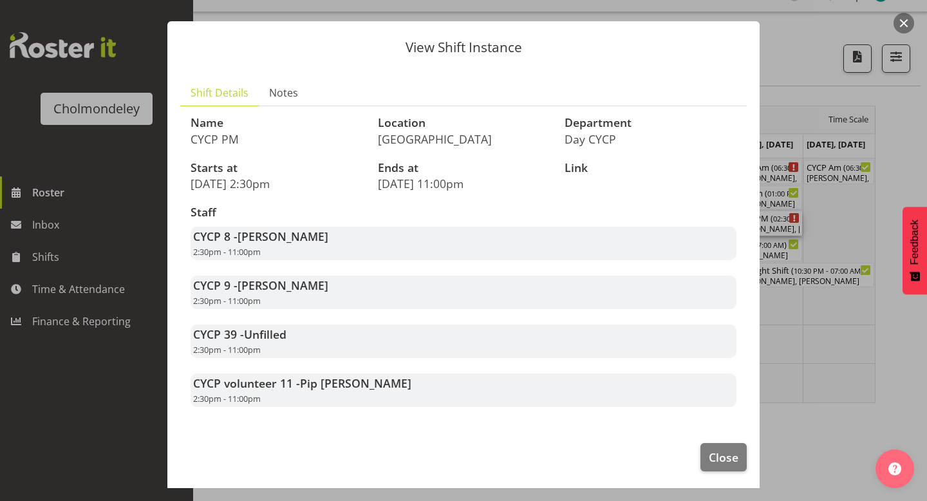
click at [892, 27] on div at bounding box center [463, 250] width 927 height 501
